Goal: Transaction & Acquisition: Purchase product/service

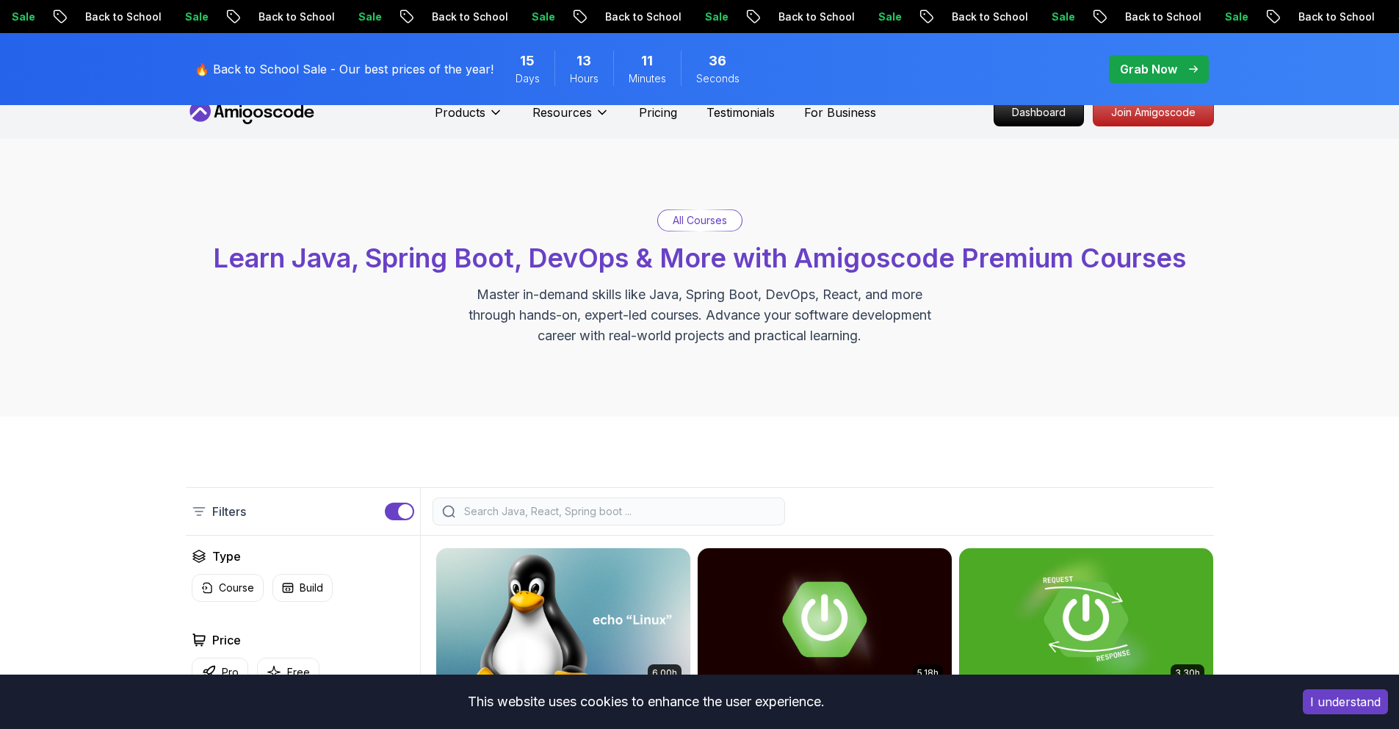
scroll to position [15, 0]
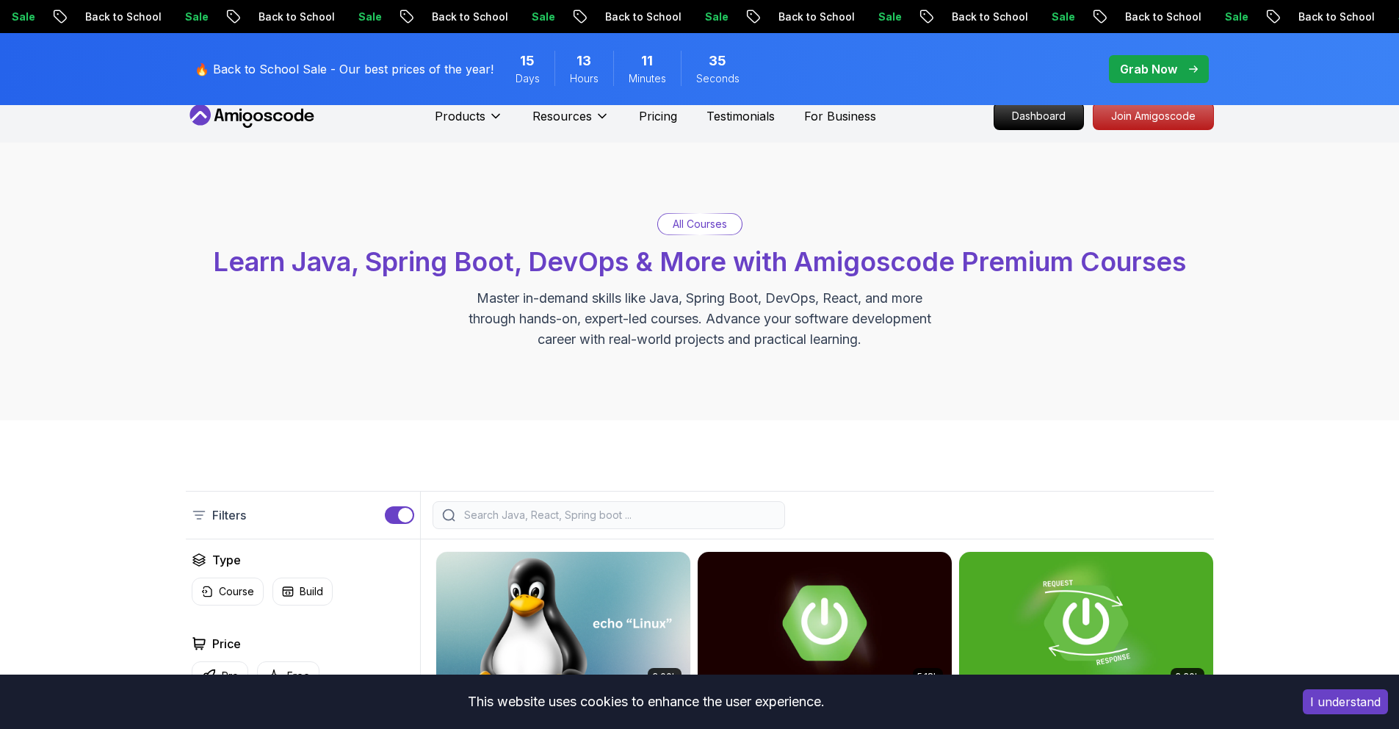
click at [551, 513] on input "search" at bounding box center [618, 514] width 314 height 15
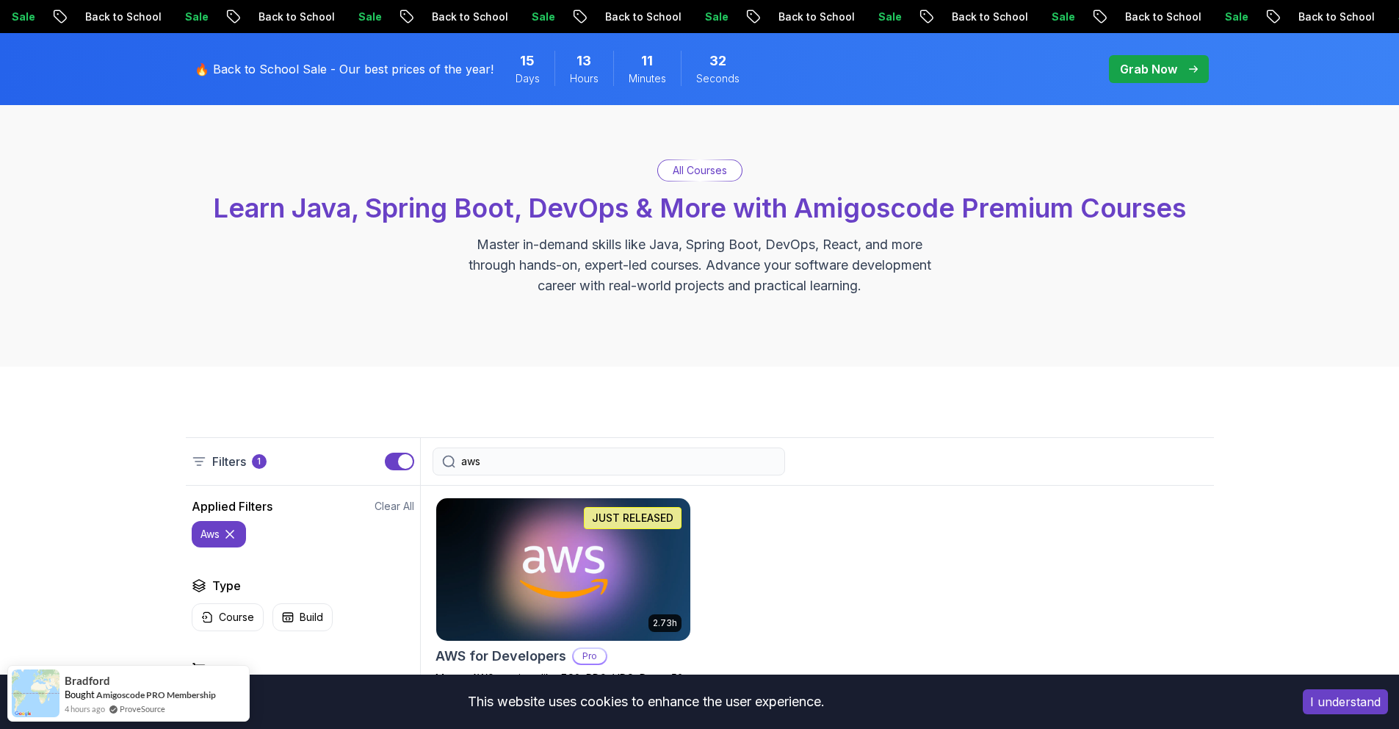
scroll to position [289, 0]
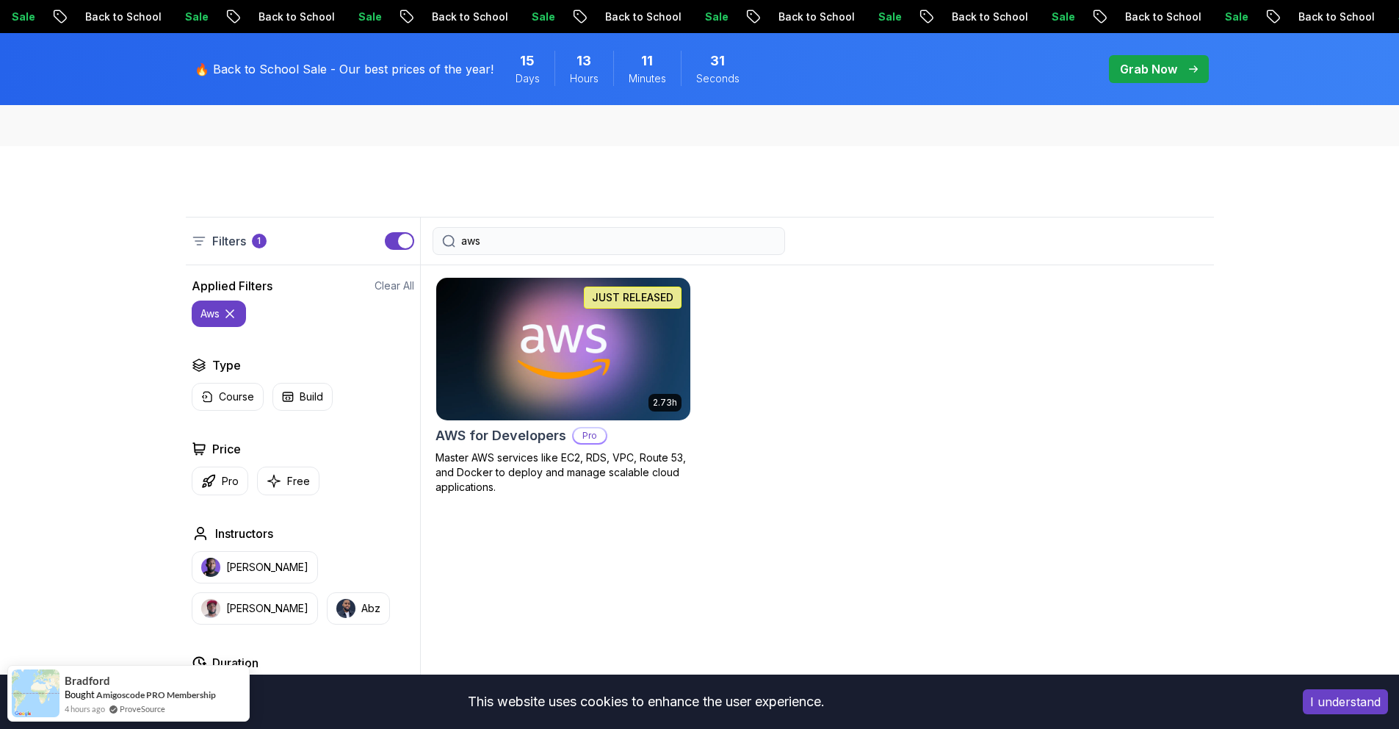
type input "aws"
click at [540, 413] on img at bounding box center [563, 348] width 267 height 149
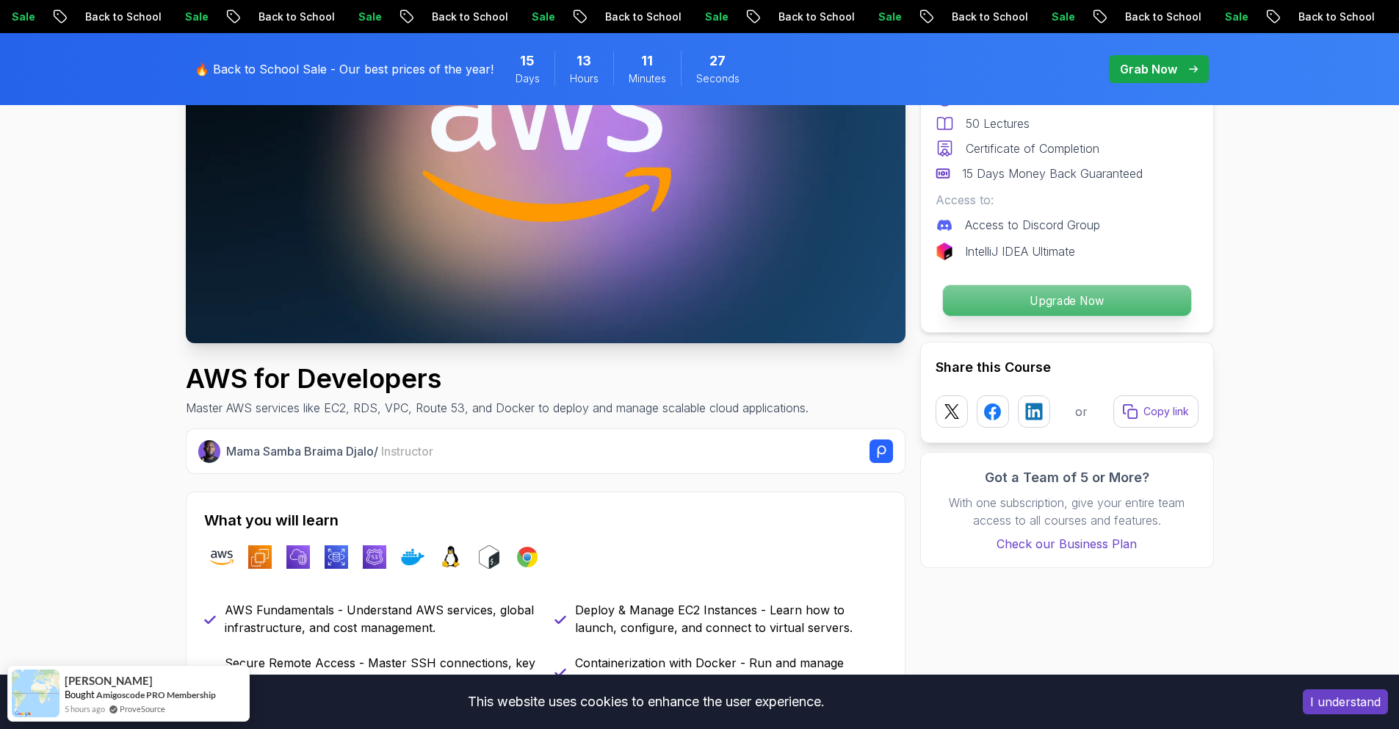
click at [1037, 284] on button "Upgrade Now" at bounding box center [1067, 300] width 250 height 32
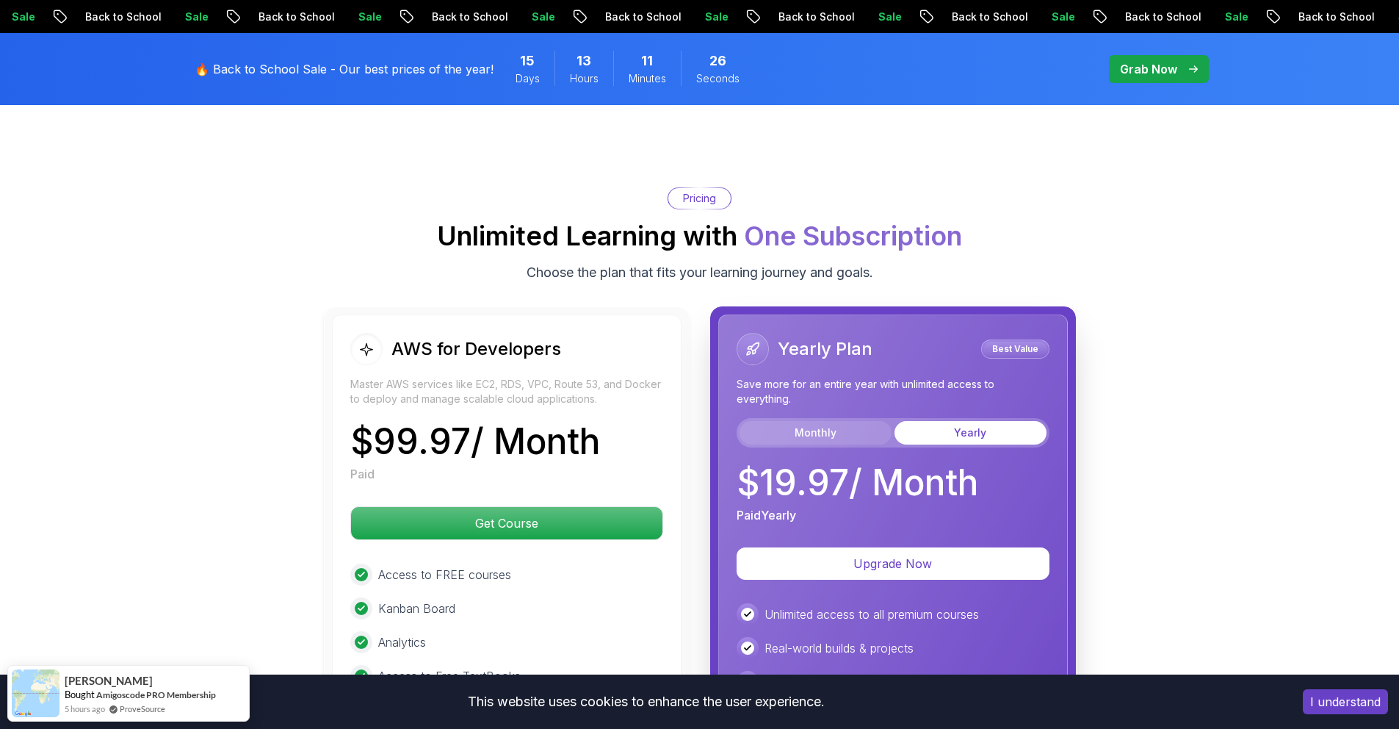
scroll to position [3098, 0]
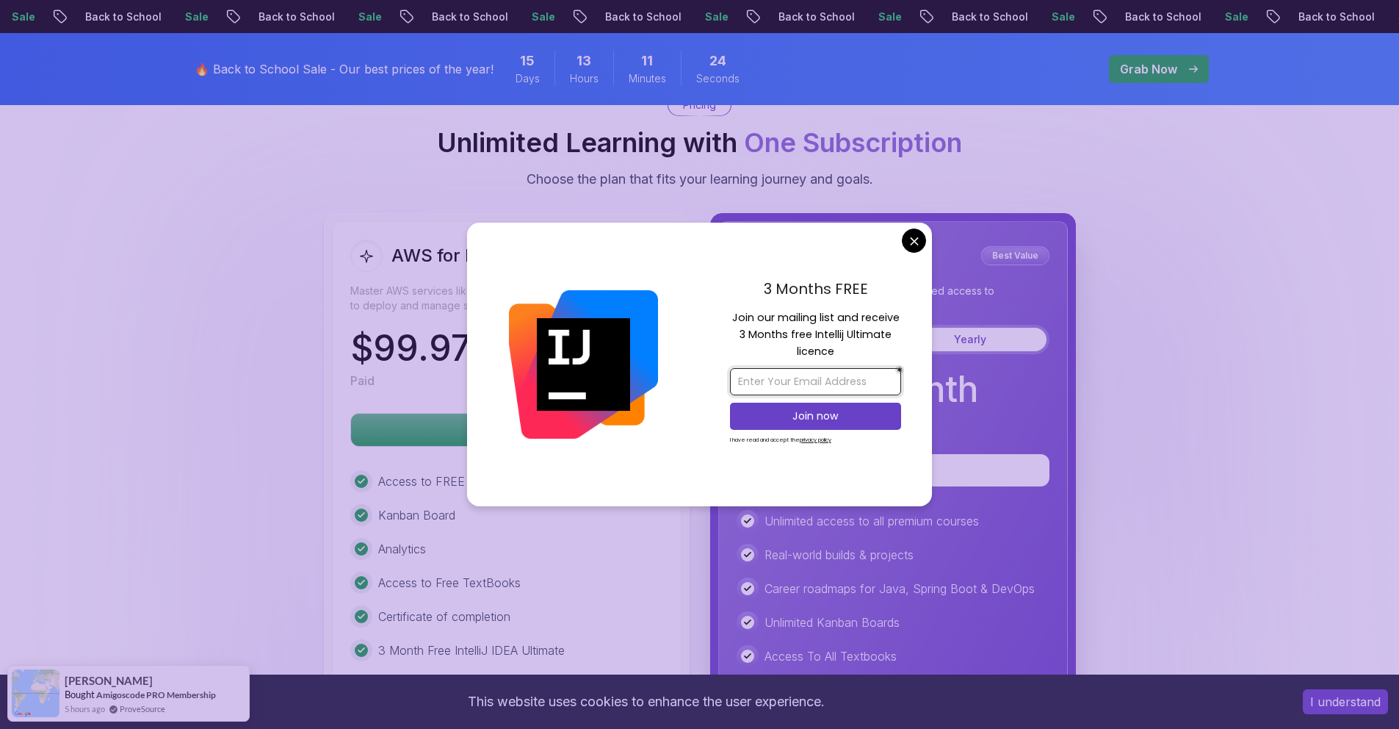
click at [840, 382] on input "email" at bounding box center [815, 381] width 171 height 27
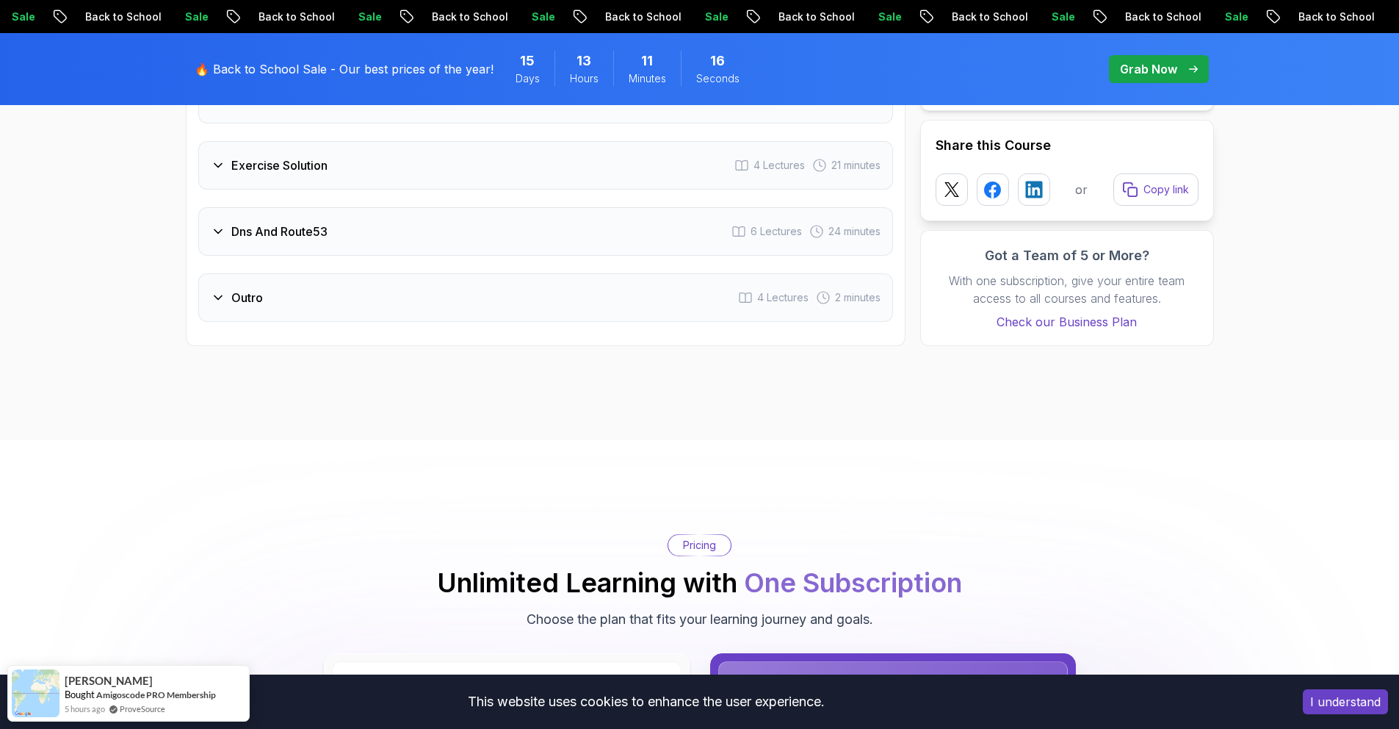
scroll to position [2709, 0]
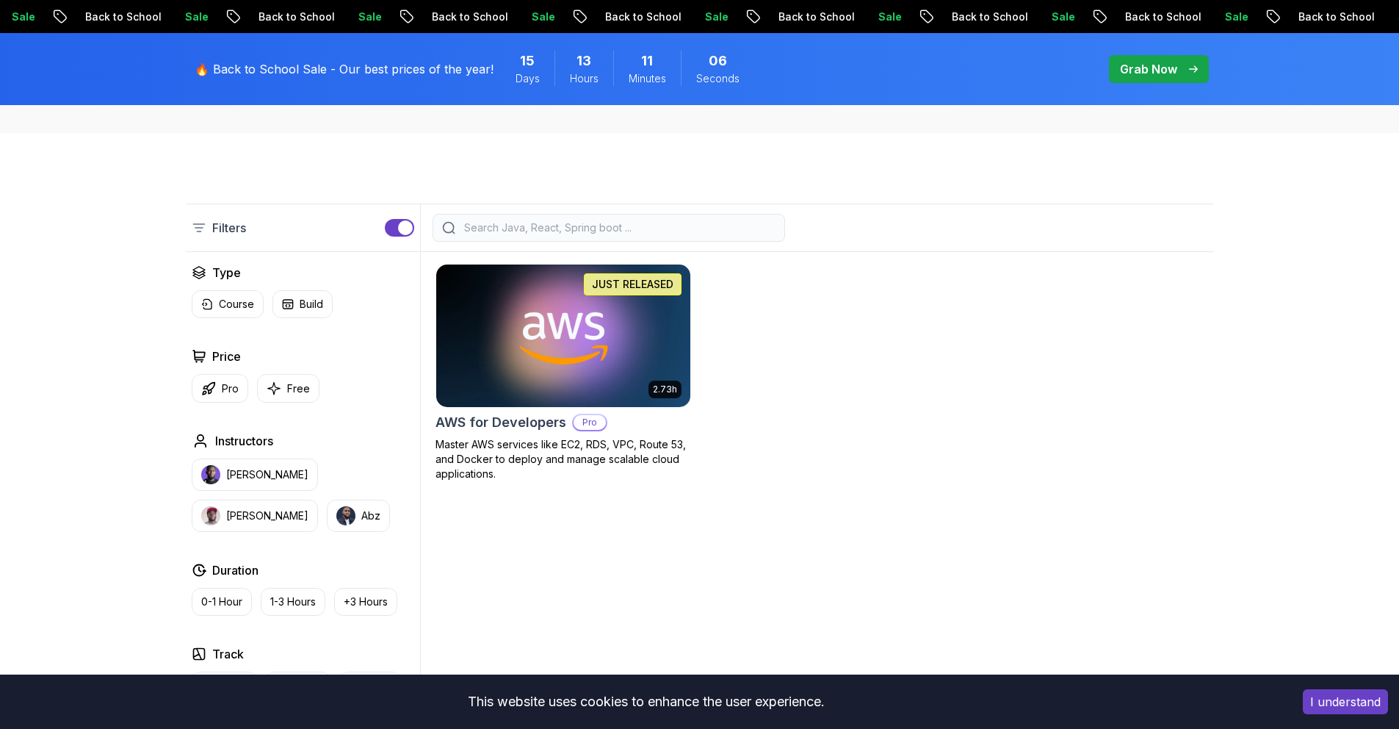
scroll to position [289, 0]
